Goal: Task Accomplishment & Management: Manage account settings

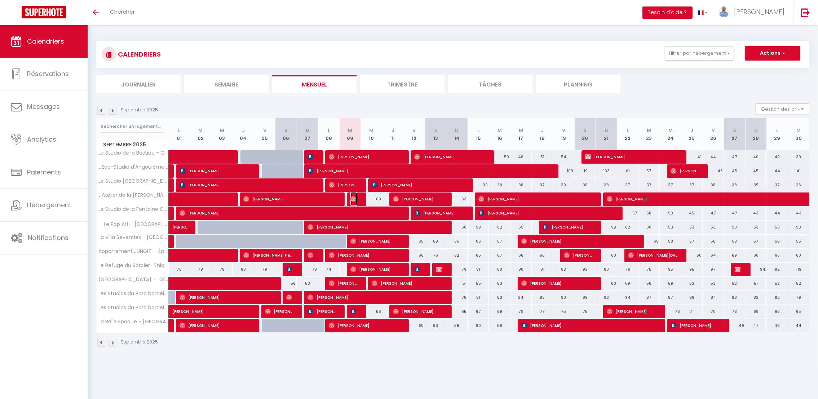
click at [353, 202] on span "[PERSON_NAME]" at bounding box center [353, 199] width 7 height 14
select select "OK"
select select "0"
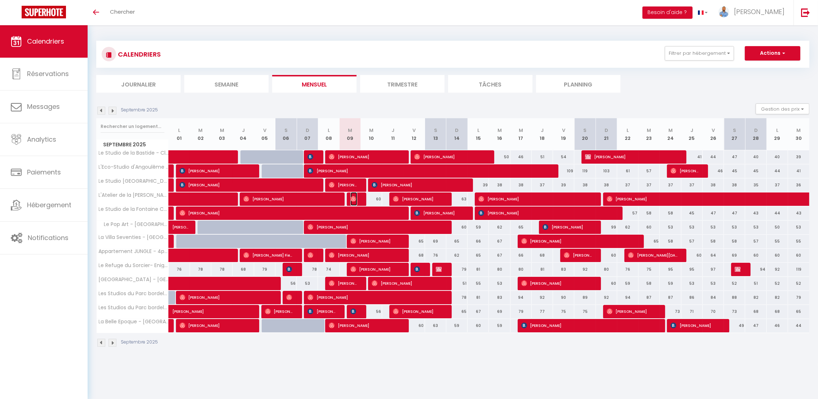
select select "1"
select select
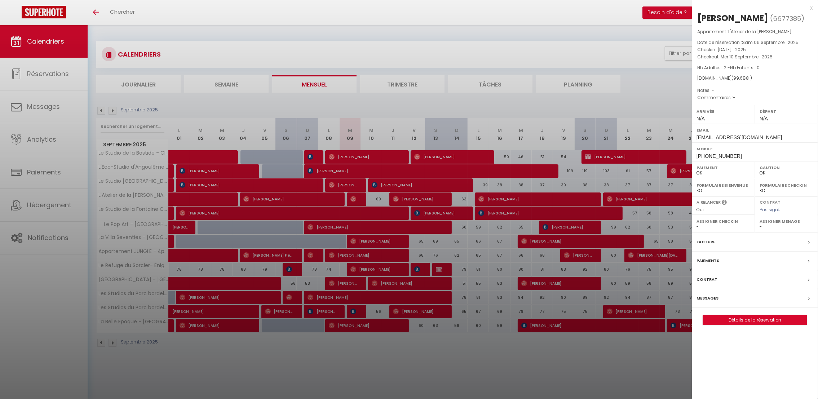
click at [354, 200] on div at bounding box center [409, 199] width 818 height 399
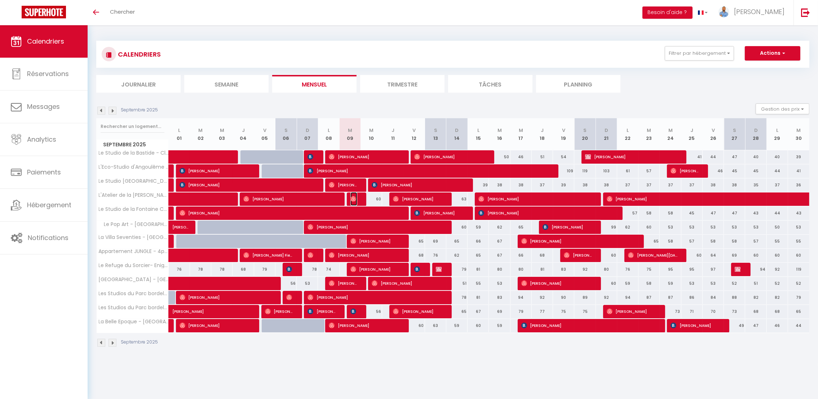
click at [353, 201] on img at bounding box center [353, 199] width 6 height 6
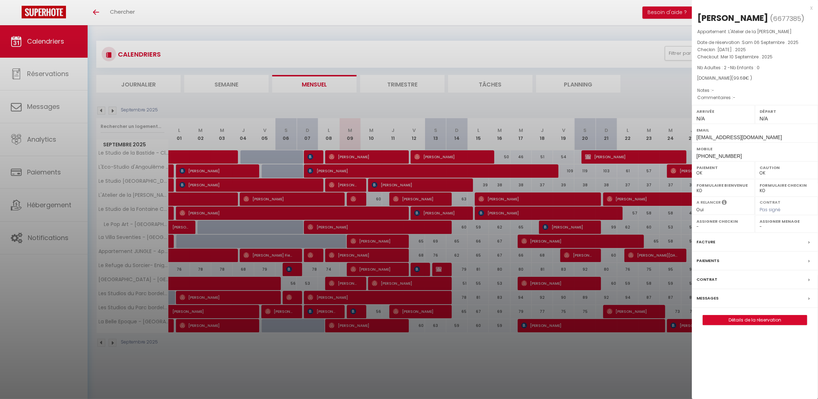
click at [812, 8] on div "x" at bounding box center [751, 8] width 121 height 9
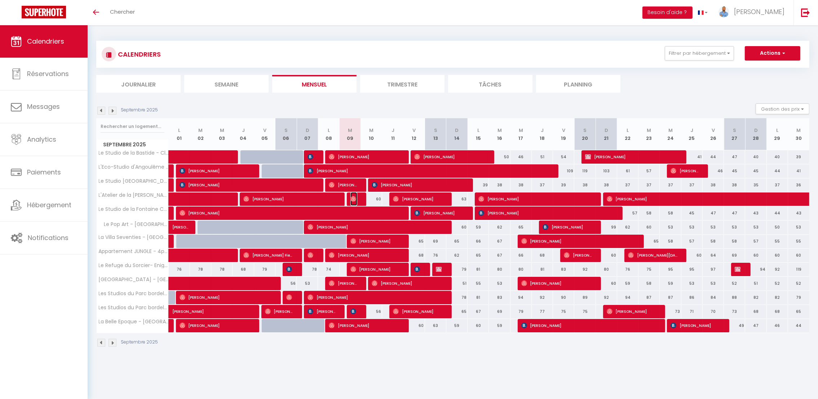
click at [353, 200] on img at bounding box center [353, 199] width 6 height 6
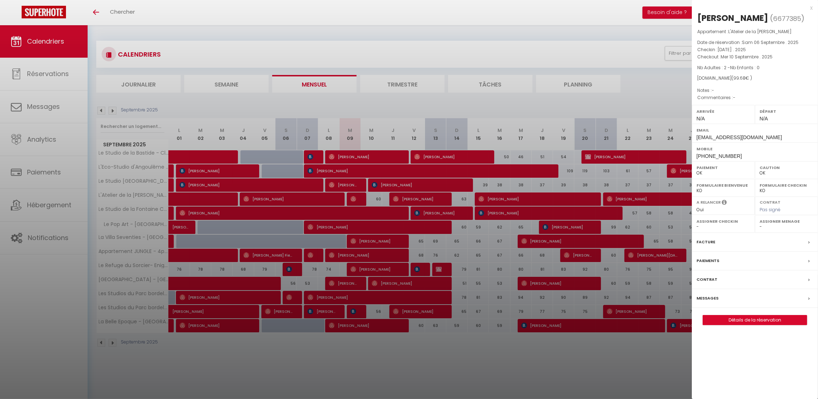
click at [740, 368] on div "x [PERSON_NAME] ( 6677385 ) Appartement : L'Atelier de la [PERSON_NAME] Date de…" at bounding box center [754, 199] width 126 height 399
